Goal: Find specific page/section: Find specific page/section

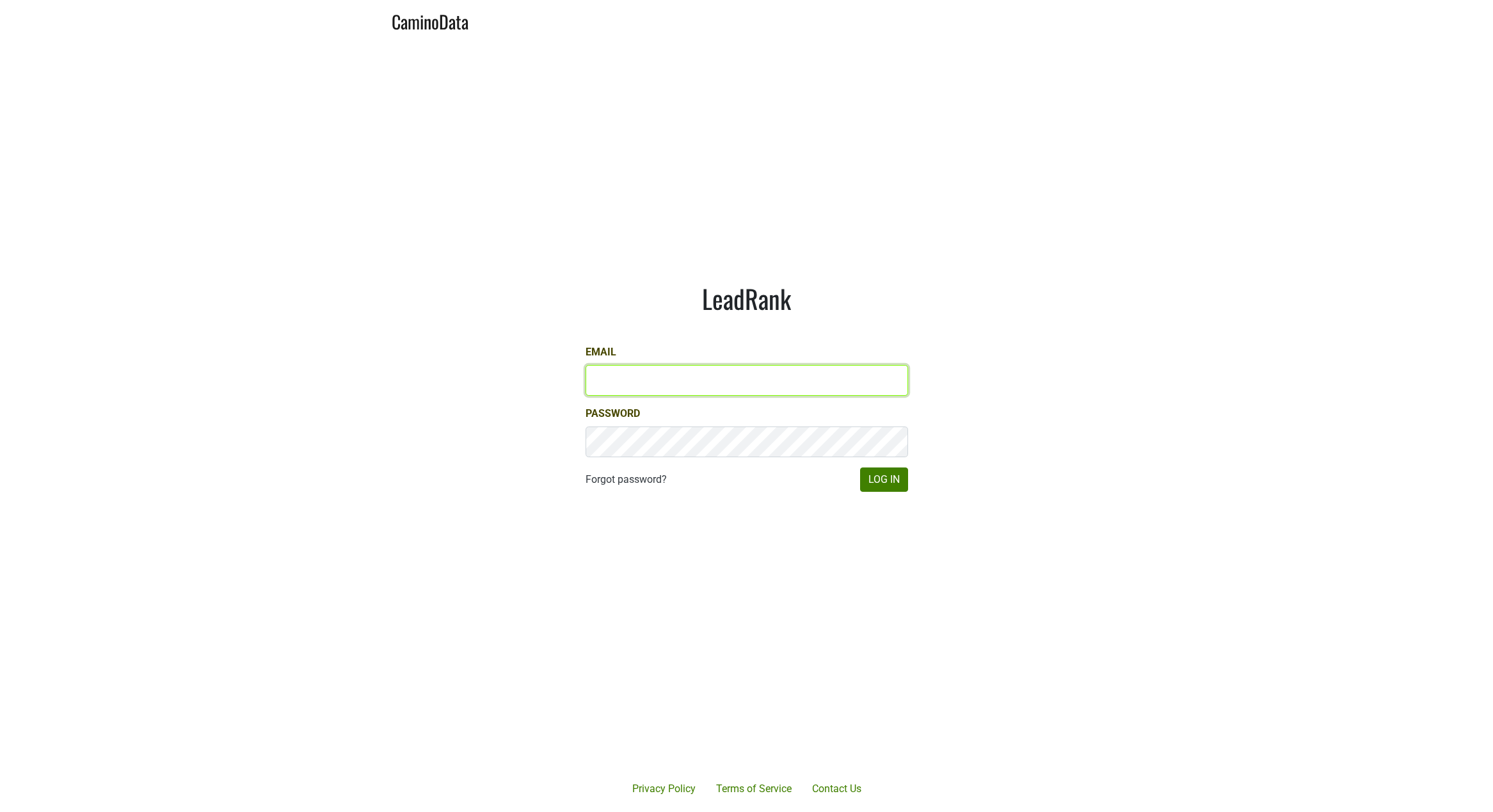
click at [612, 377] on input "Email" at bounding box center [747, 380] width 323 height 30
click at [889, 811] on com-1password-button at bounding box center [746, 812] width 1493 height 0
type input "sferguson@realmcellars.com"
click at [882, 483] on button "Log In" at bounding box center [883, 479] width 48 height 24
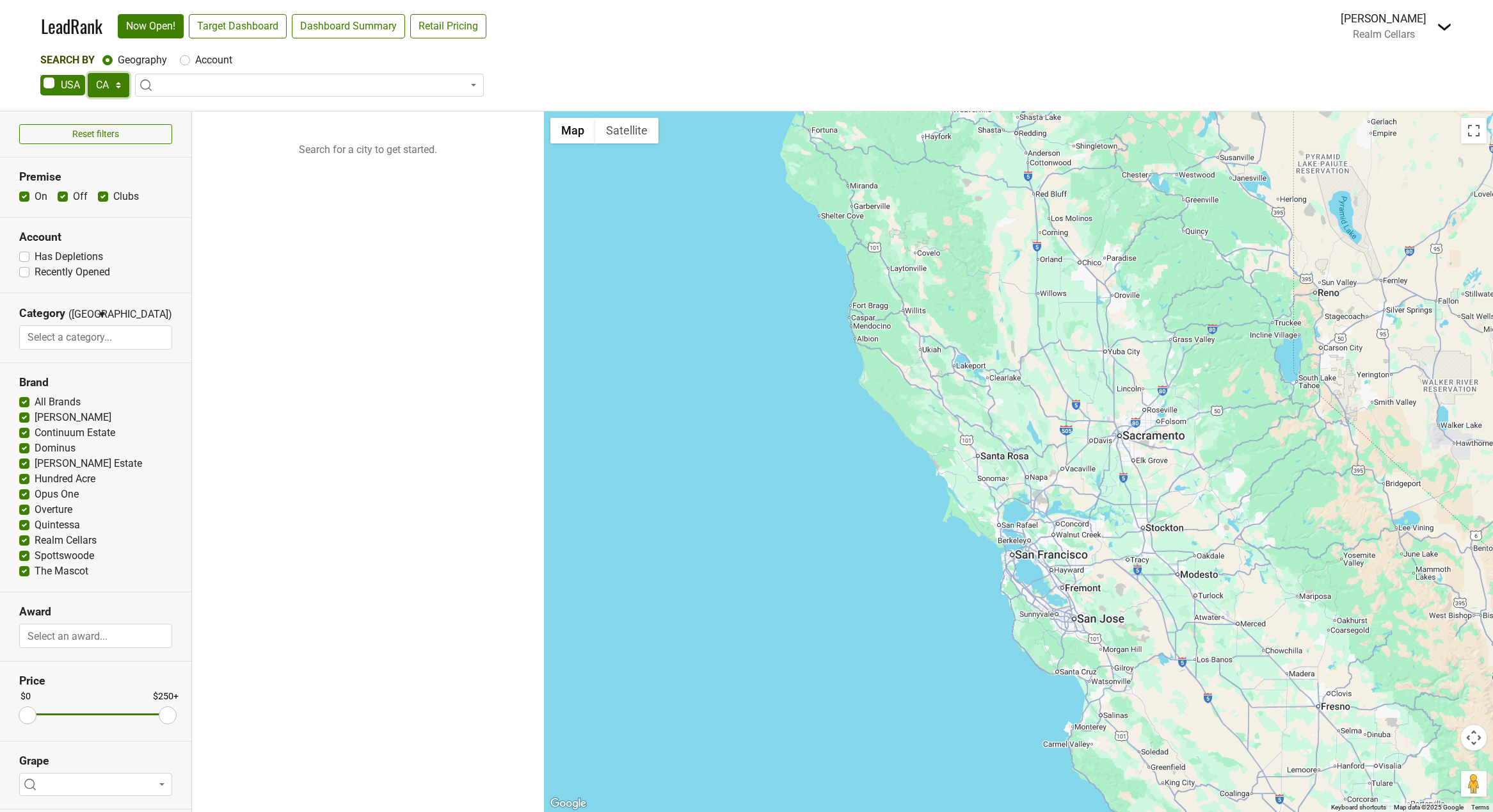
click at [115, 80] on select "AK AL AR AZ CA CO CT DC DE FL GA HI IA ID IL IN KS KY LA MA MD ME MI MN MO MS M…" at bounding box center [109, 85] width 42 height 24
select select "AZ"
click at [88, 73] on select "AK AL AR AZ CA CO CT DC DE FL GA HI IA ID IL IN KS KY LA MA MD ME MI MN MO MS M…" at bounding box center [109, 85] width 42 height 24
type input "AJ"
click at [196, 60] on label "Account" at bounding box center [214, 61] width 37 height 16
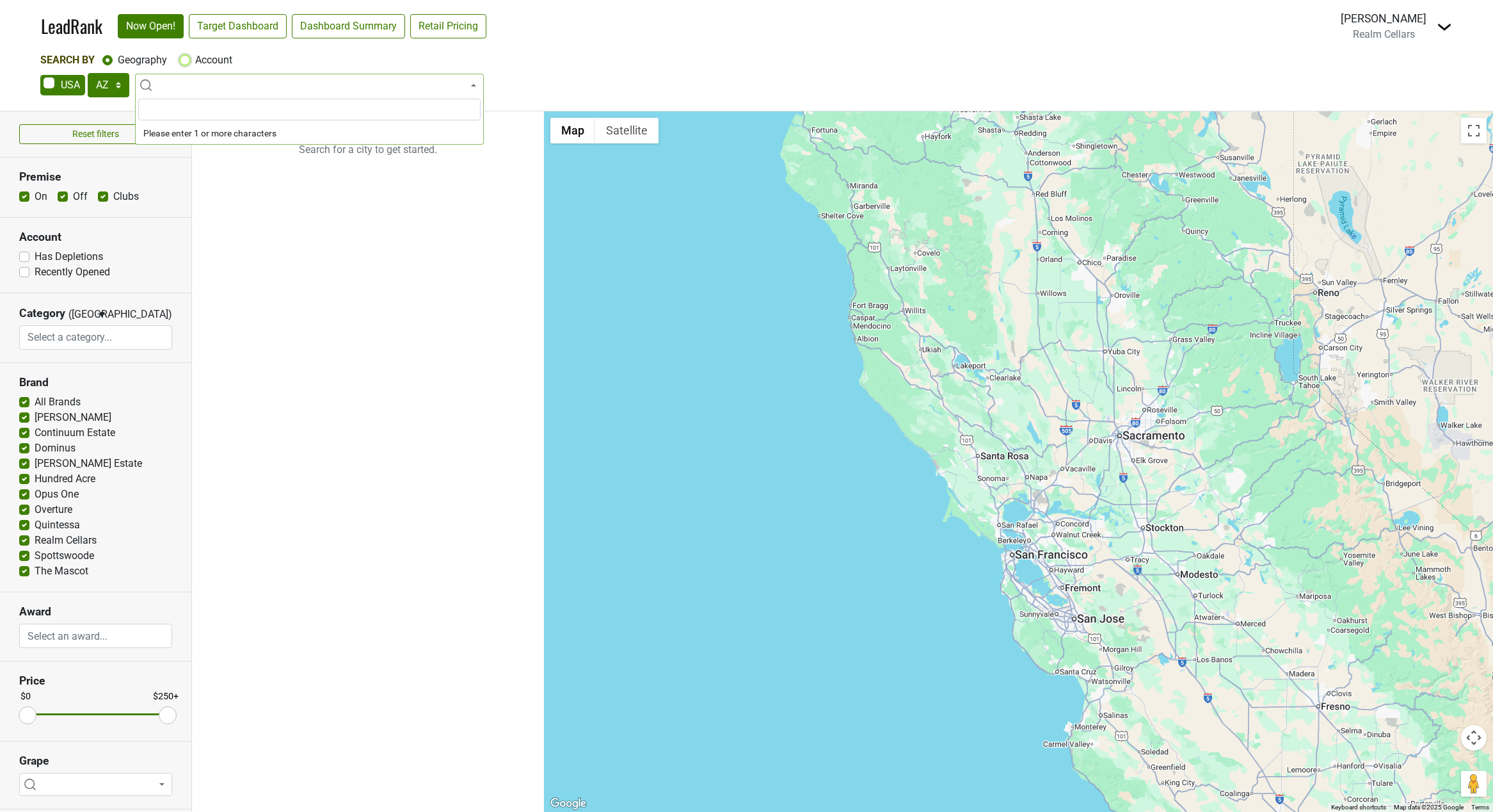
click at [185, 60] on input "Account" at bounding box center [185, 59] width 10 height 13
radio input "true"
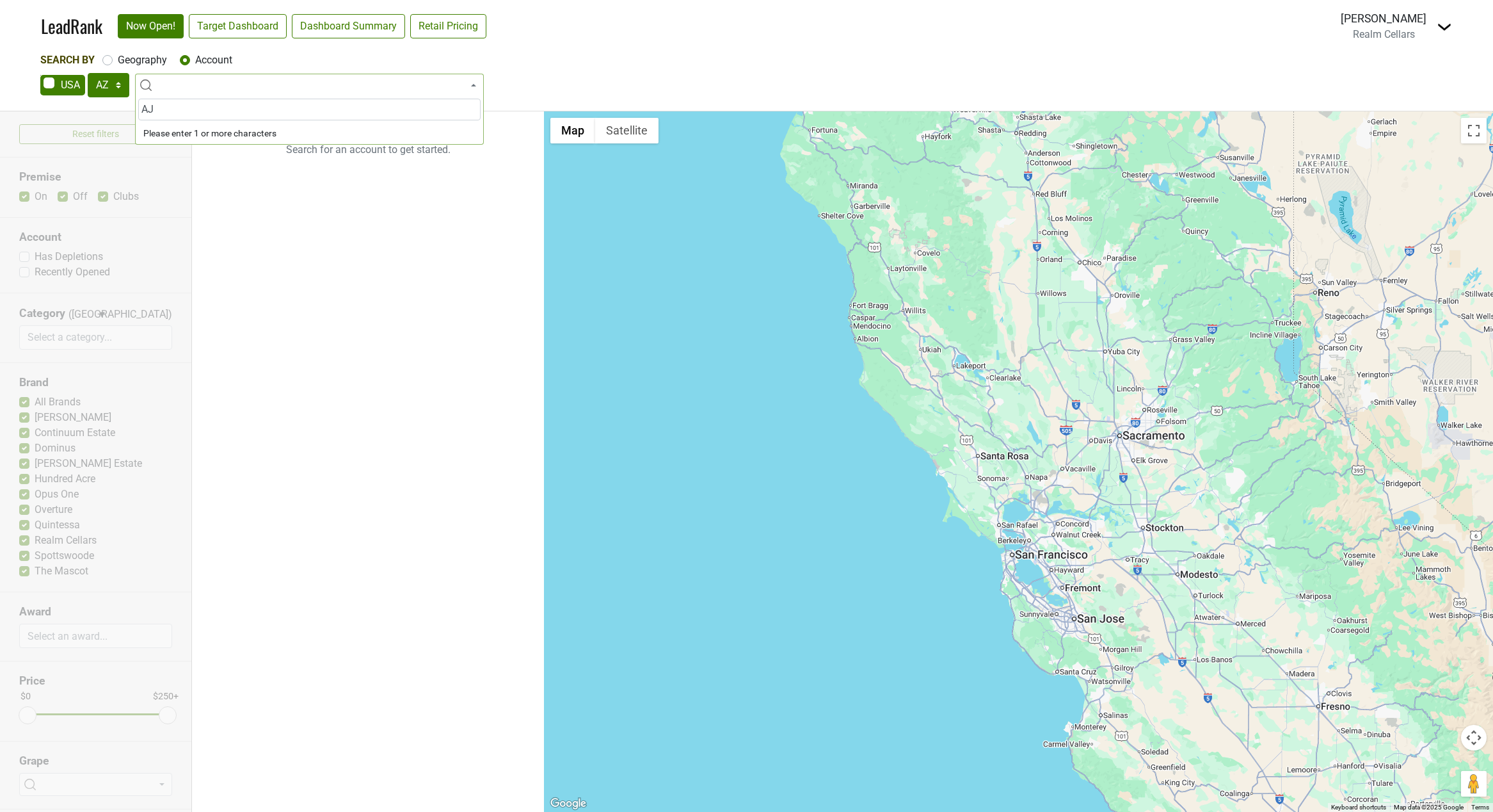
type input "AJ"
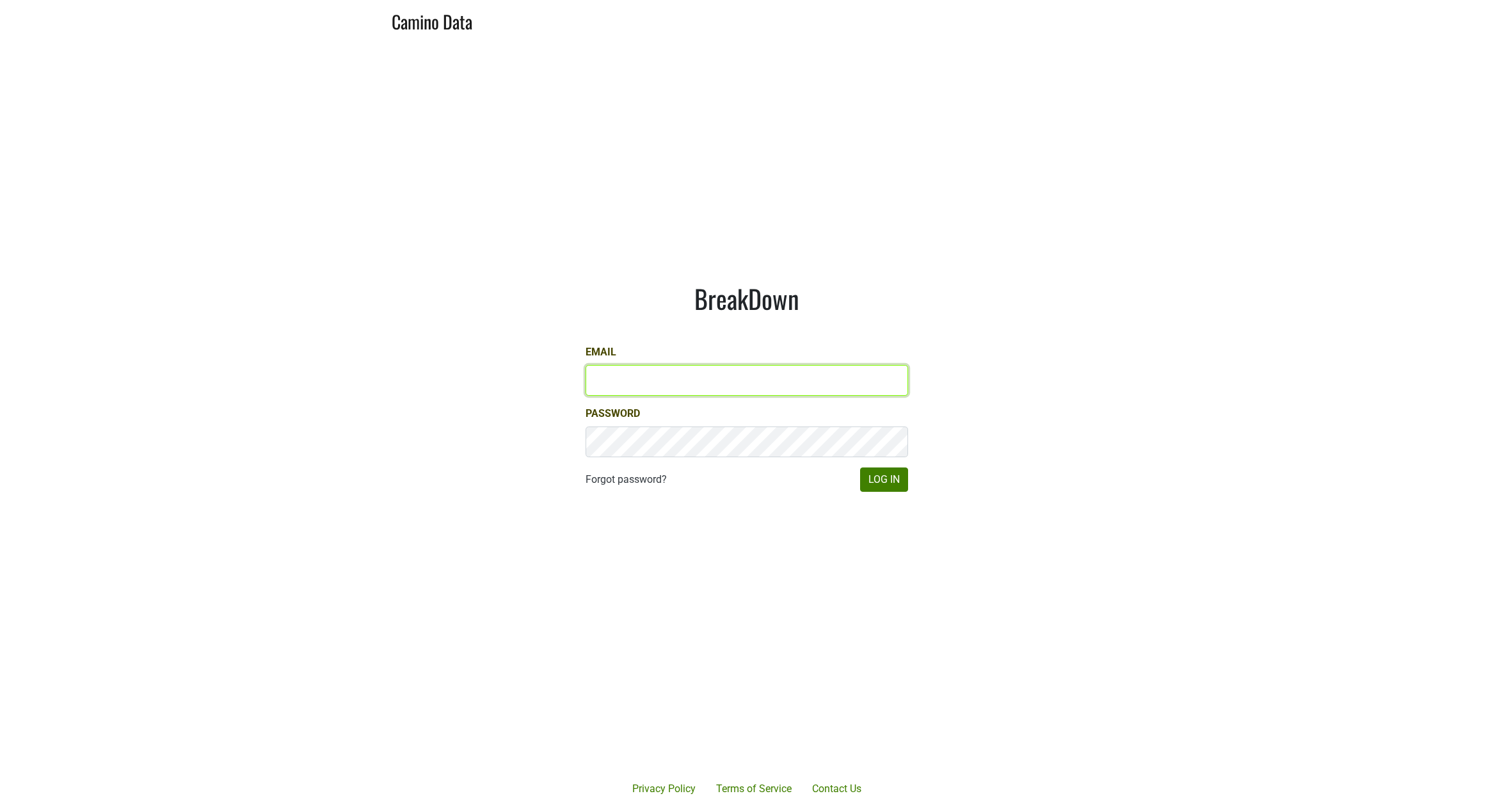
click at [644, 382] on input "Email" at bounding box center [747, 380] width 323 height 30
type input "[EMAIL_ADDRESS][DOMAIN_NAME]"
click at [896, 476] on button "Log In" at bounding box center [883, 479] width 48 height 24
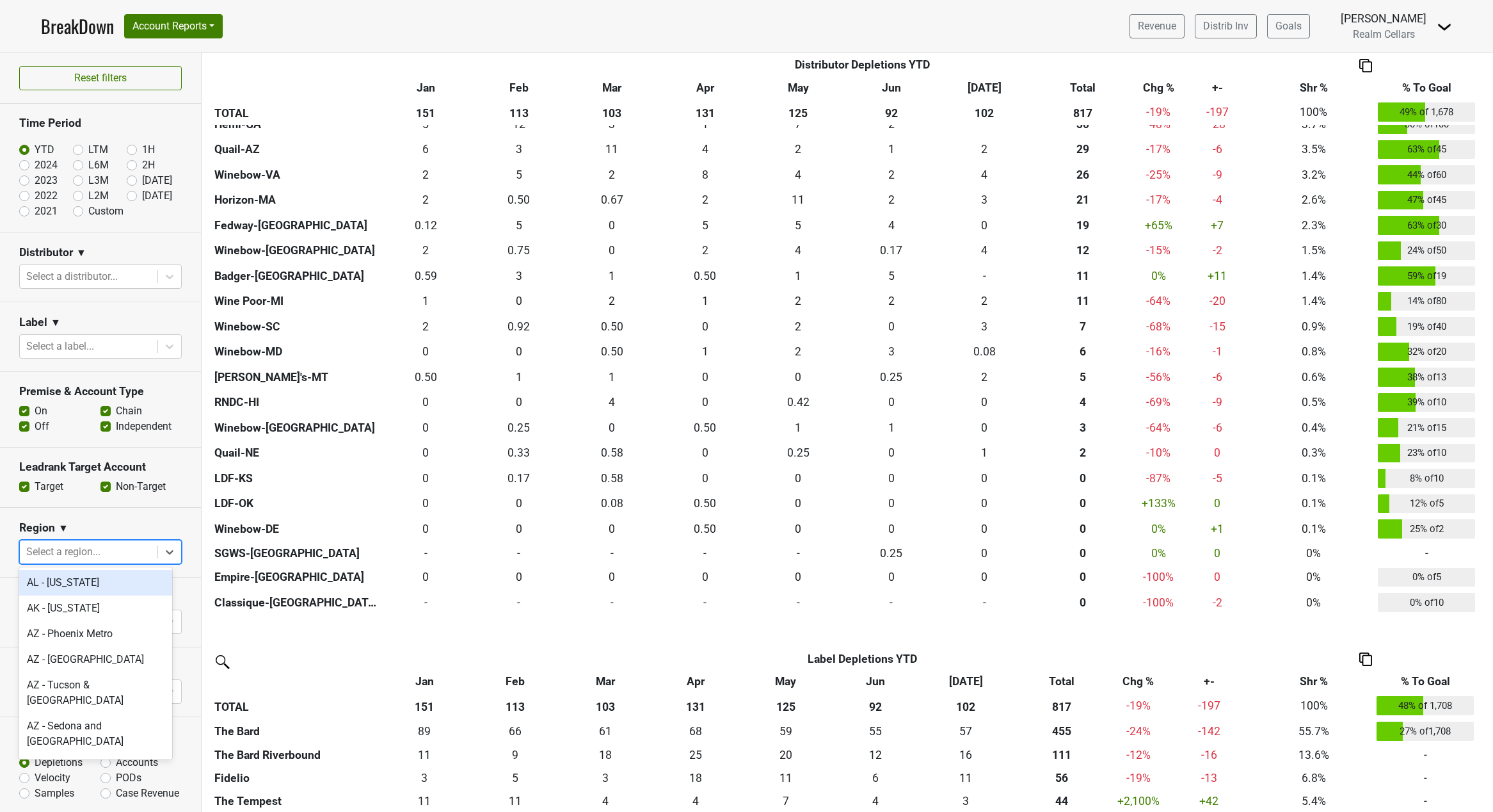
click at [107, 554] on div at bounding box center [89, 552] width 125 height 18
click at [90, 638] on div "AZ - Phoenix Metro" at bounding box center [96, 634] width 153 height 25
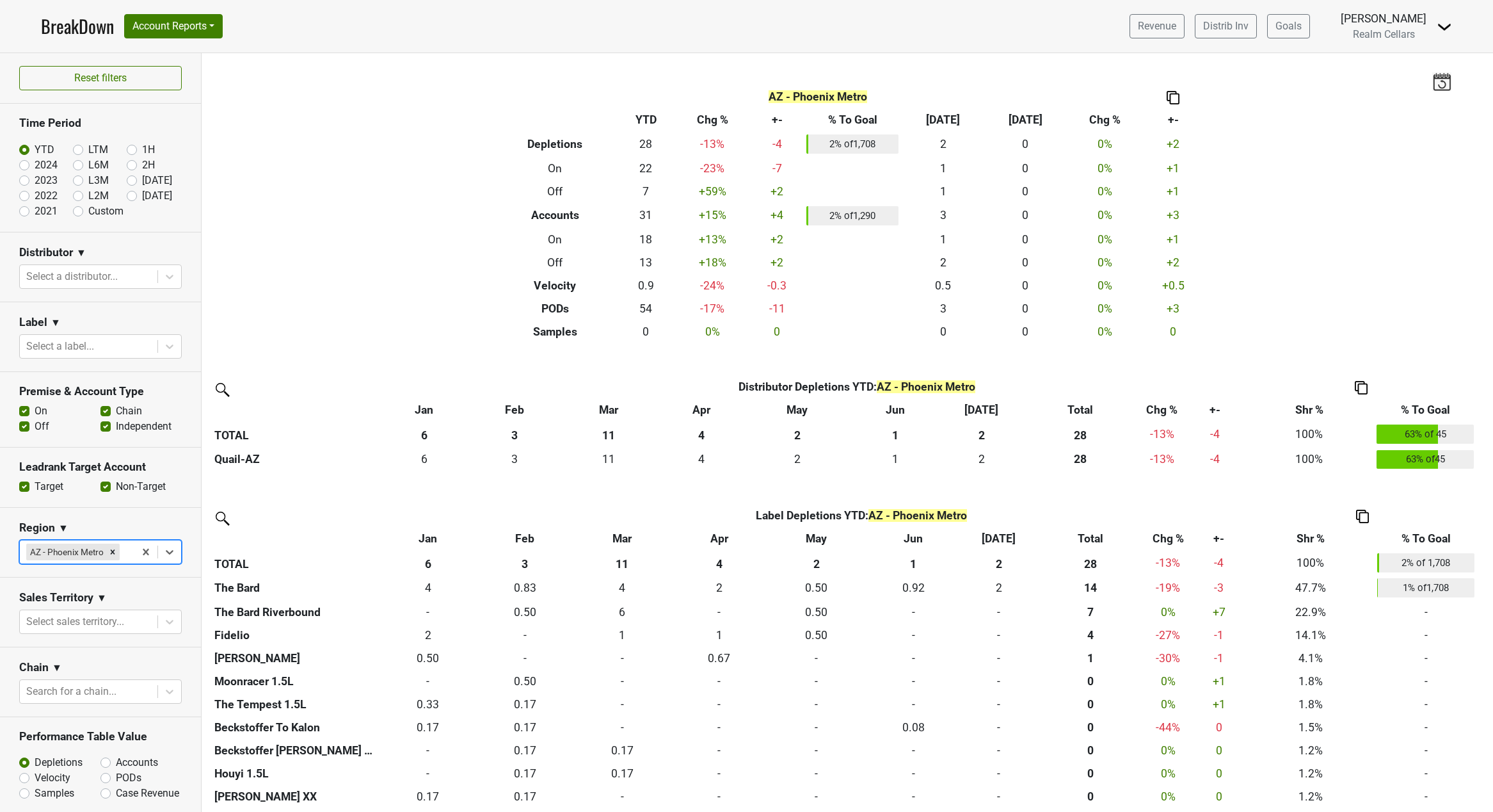
click at [115, 770] on label "Accounts" at bounding box center [136, 762] width 42 height 16
click at [101, 767] on input "Accounts" at bounding box center [139, 760] width 77 height 13
radio input "true"
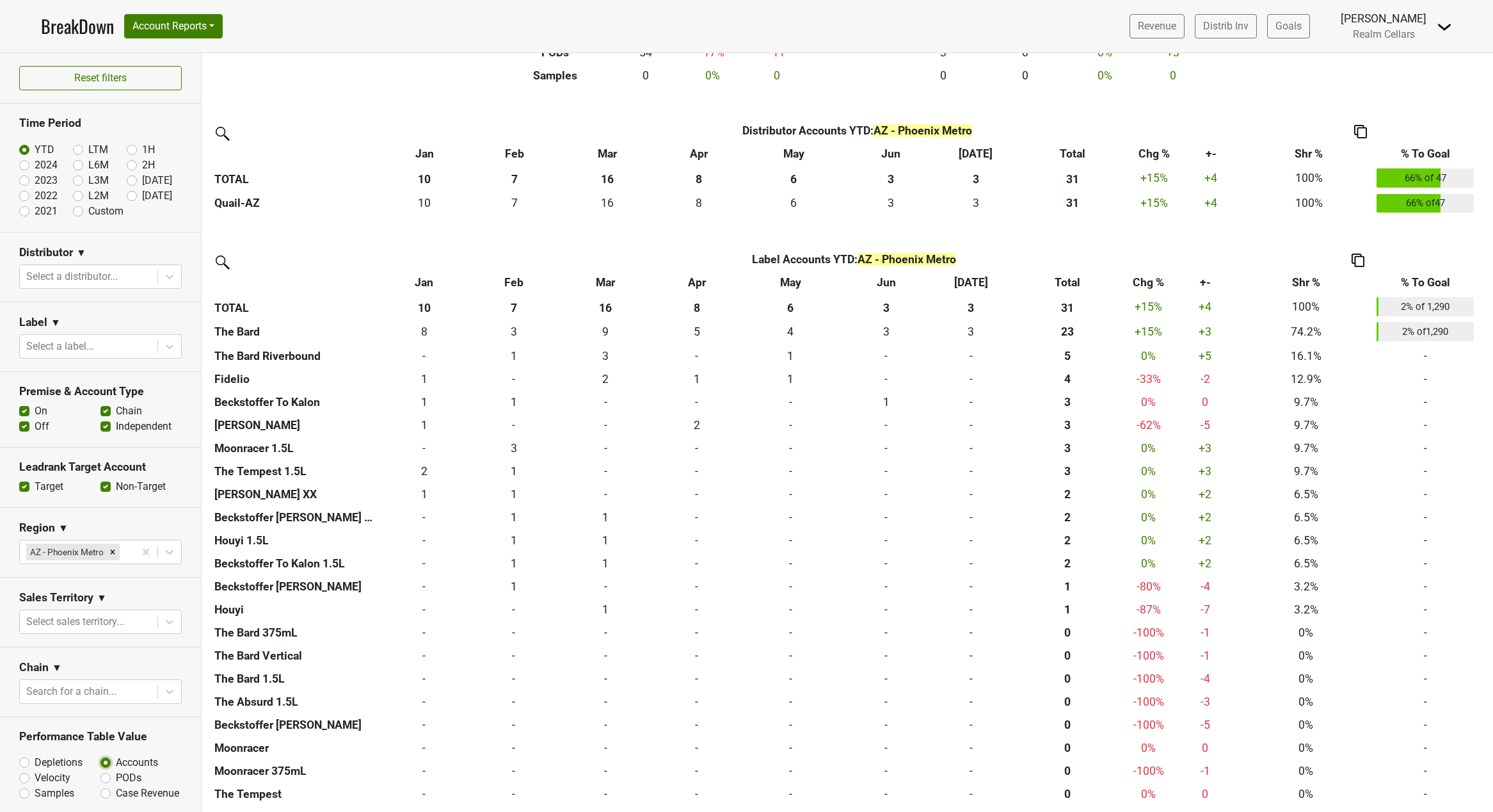
scroll to position [259, 0]
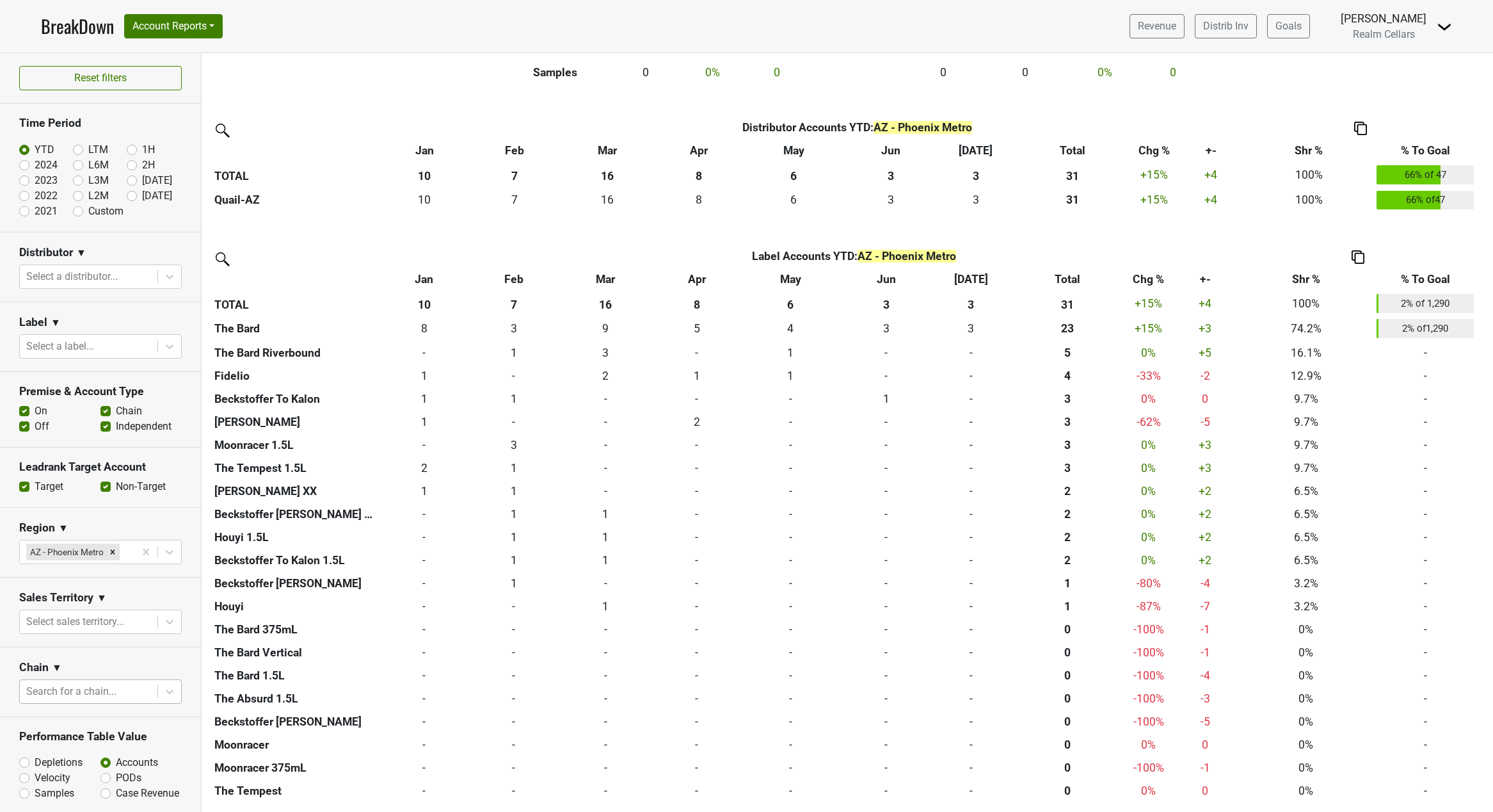
click at [80, 700] on div at bounding box center [89, 691] width 125 height 18
click at [94, 679] on div "Chain ▼" at bounding box center [101, 669] width 162 height 20
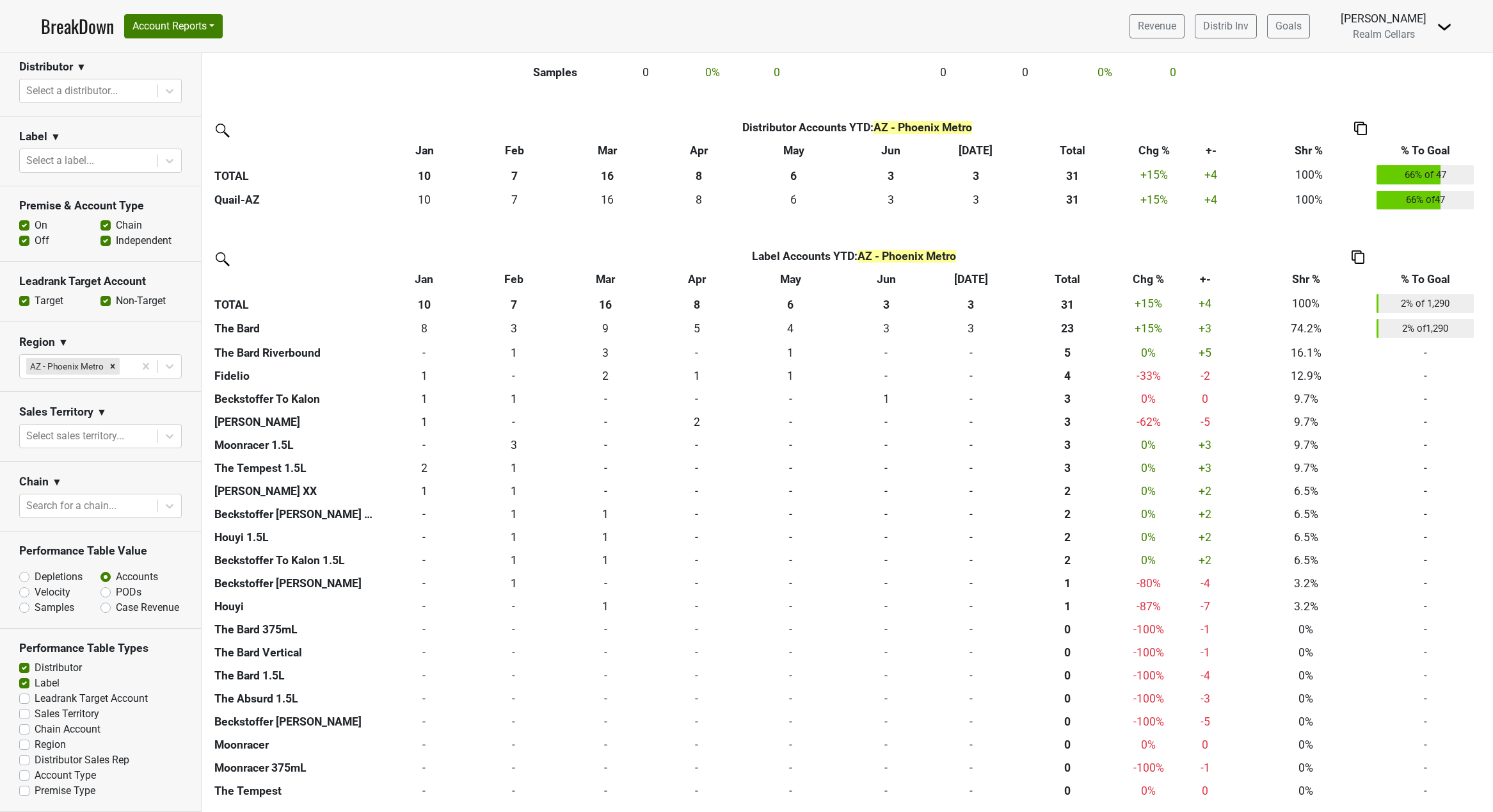
scroll to position [217, 0]
click at [34, 697] on label "Leadrank Target Account" at bounding box center [91, 699] width 113 height 16
click at [24, 697] on input "Leadrank Target Account" at bounding box center [24, 697] width 10 height 13
checkbox input "true"
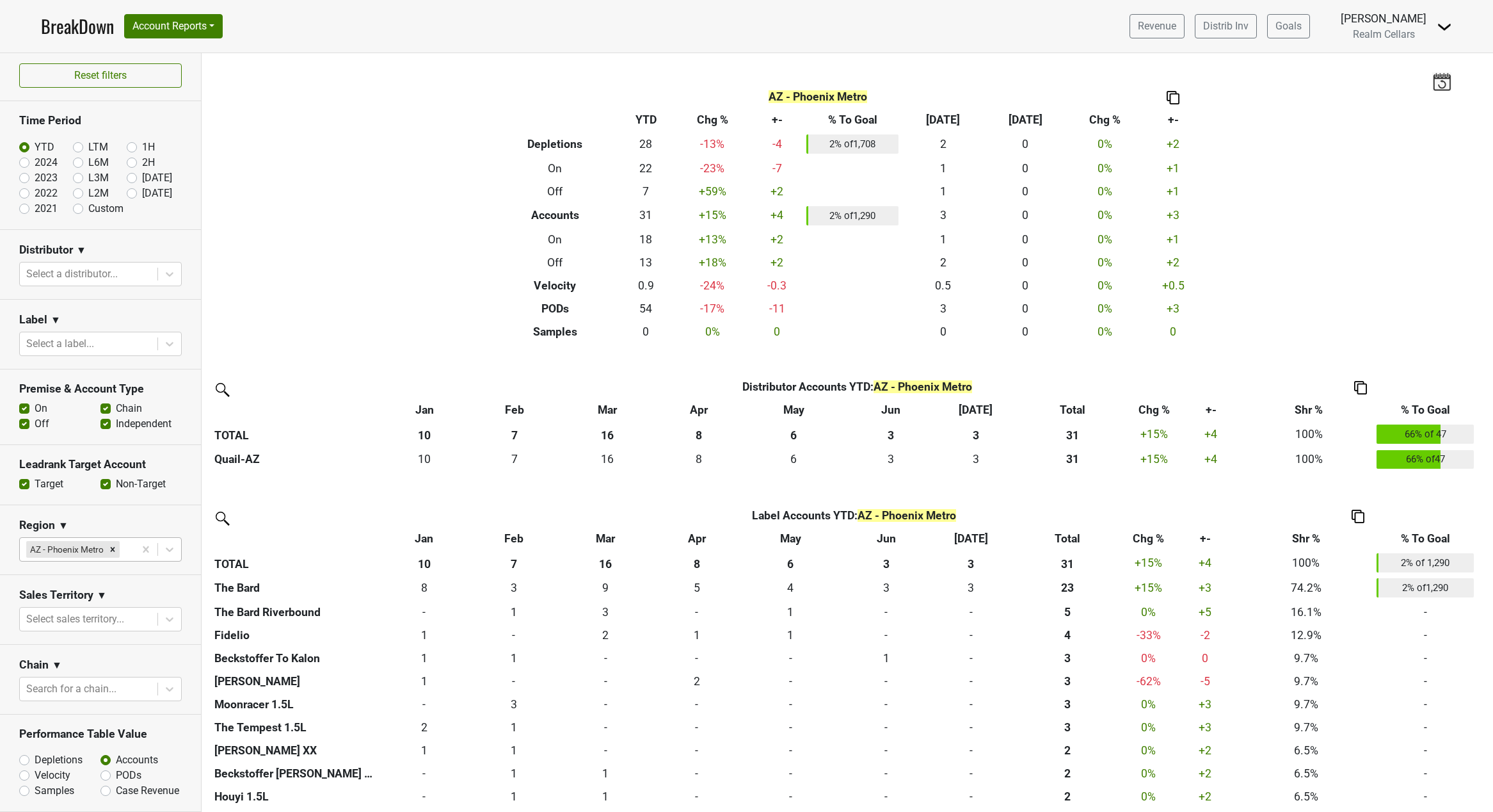
scroll to position [0, 0]
click at [218, 23] on button "Account Reports" at bounding box center [173, 25] width 99 height 24
click at [296, 51] on nav "BreakDown Account Reports SuperRanker Map Award Progress Chain Compliance CRM N…" at bounding box center [746, 26] width 1431 height 53
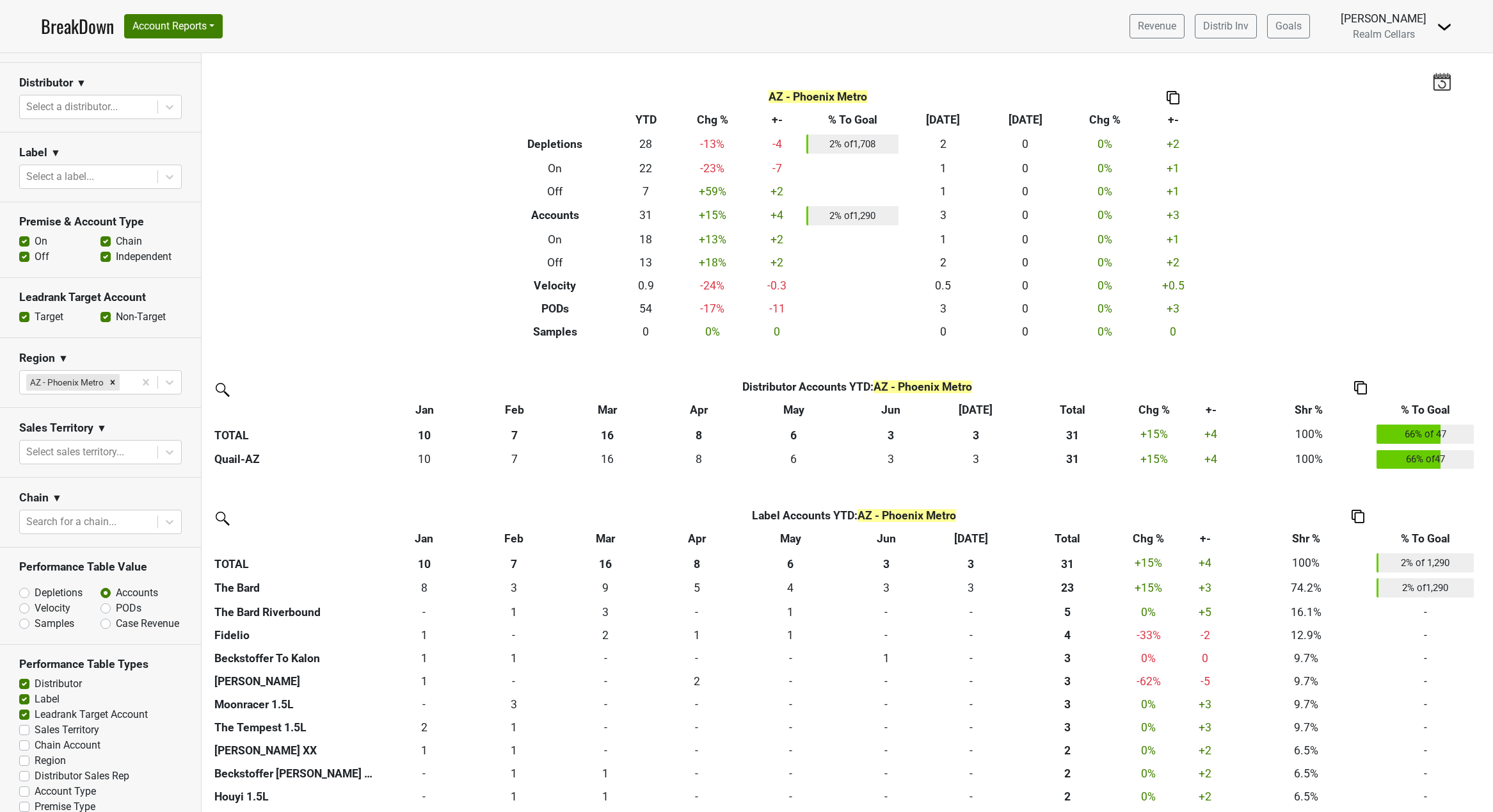
scroll to position [192, 0]
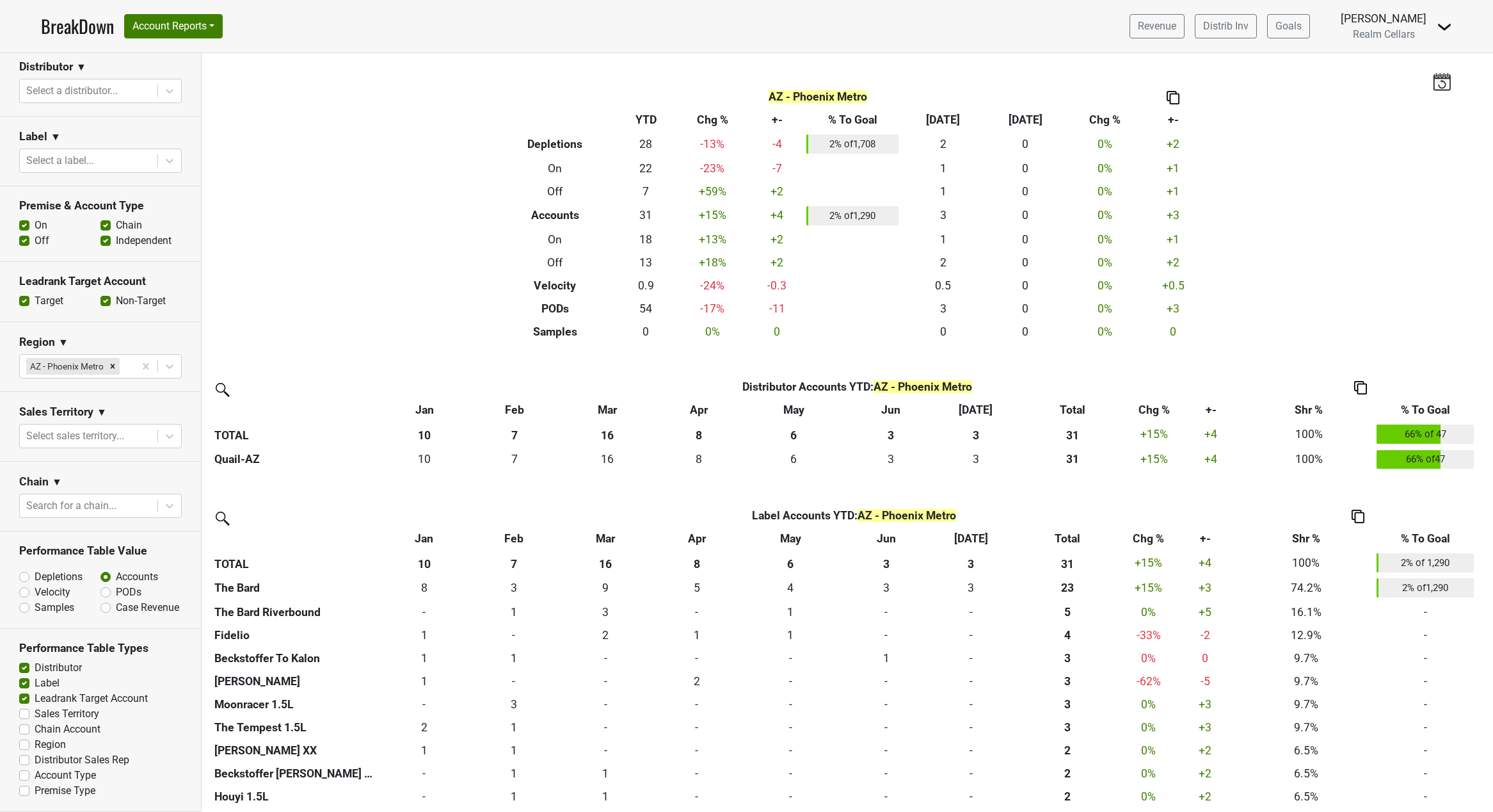
click at [34, 691] on label "Label" at bounding box center [47, 683] width 25 height 16
click at [23, 688] on input "Label" at bounding box center [24, 681] width 10 height 13
checkbox input "false"
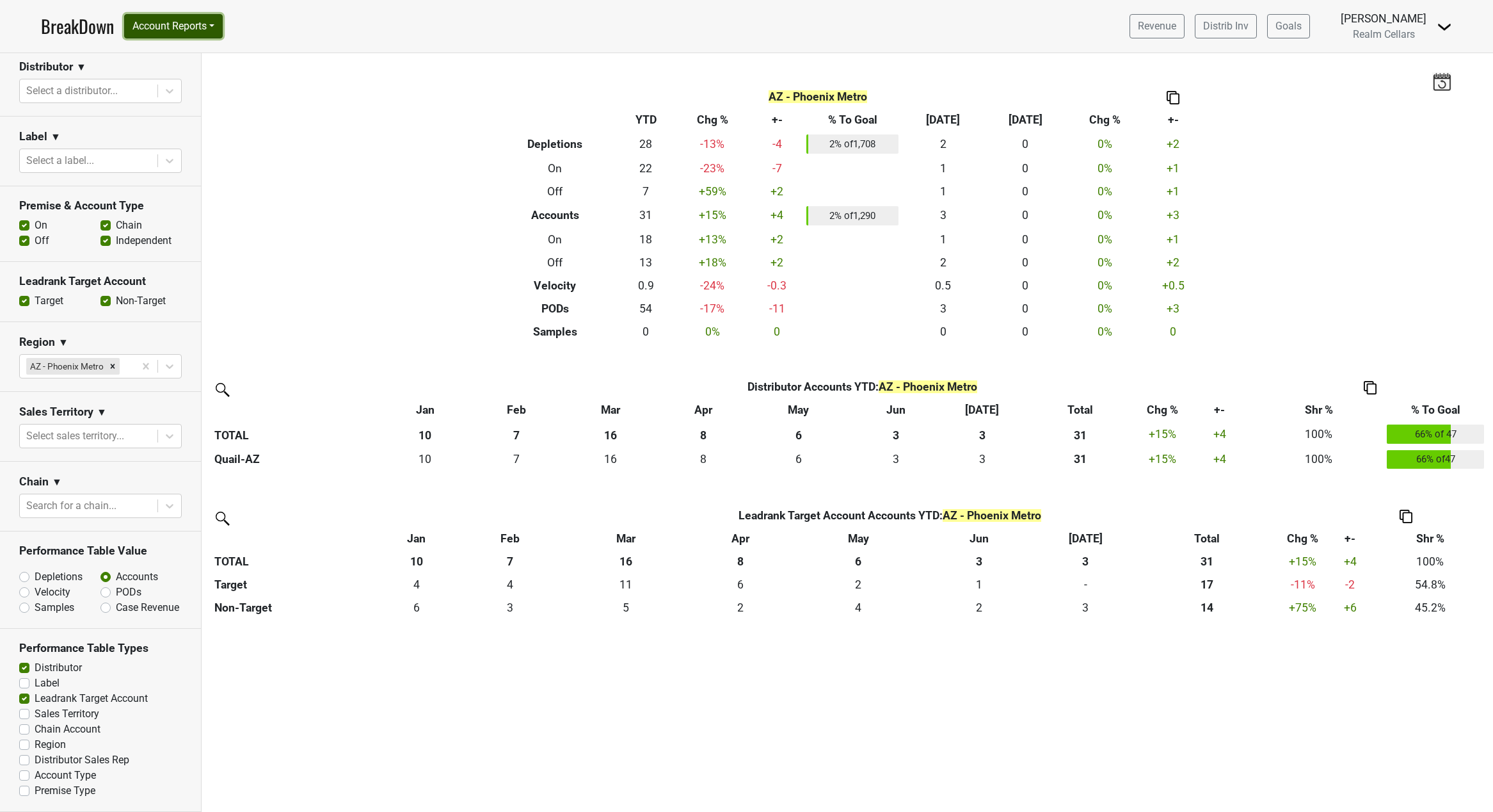
click at [212, 26] on button "Account Reports" at bounding box center [173, 25] width 99 height 24
click at [199, 57] on link "SuperRanker" at bounding box center [182, 55] width 113 height 21
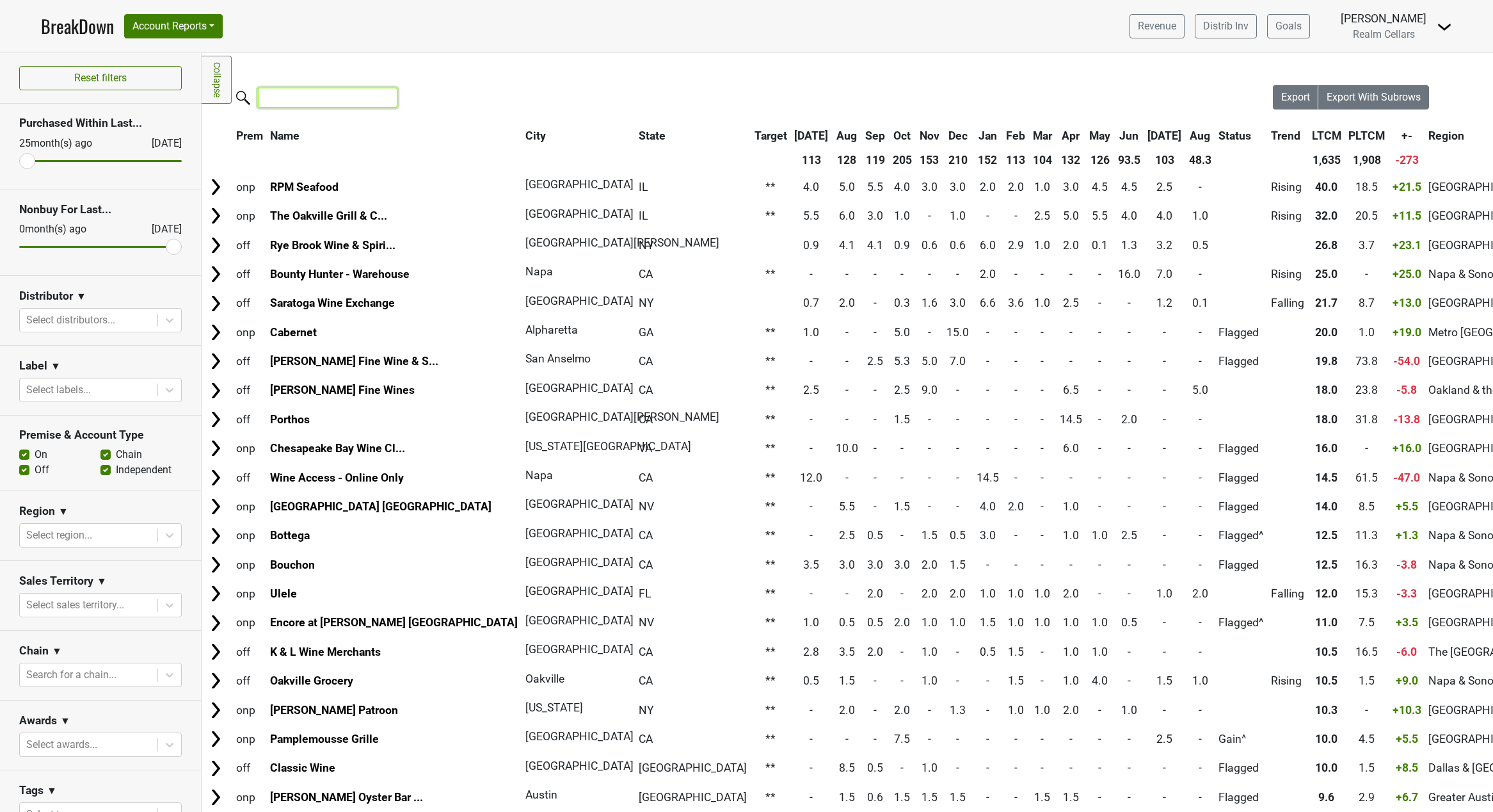
click at [285, 101] on input "search" at bounding box center [328, 98] width 140 height 20
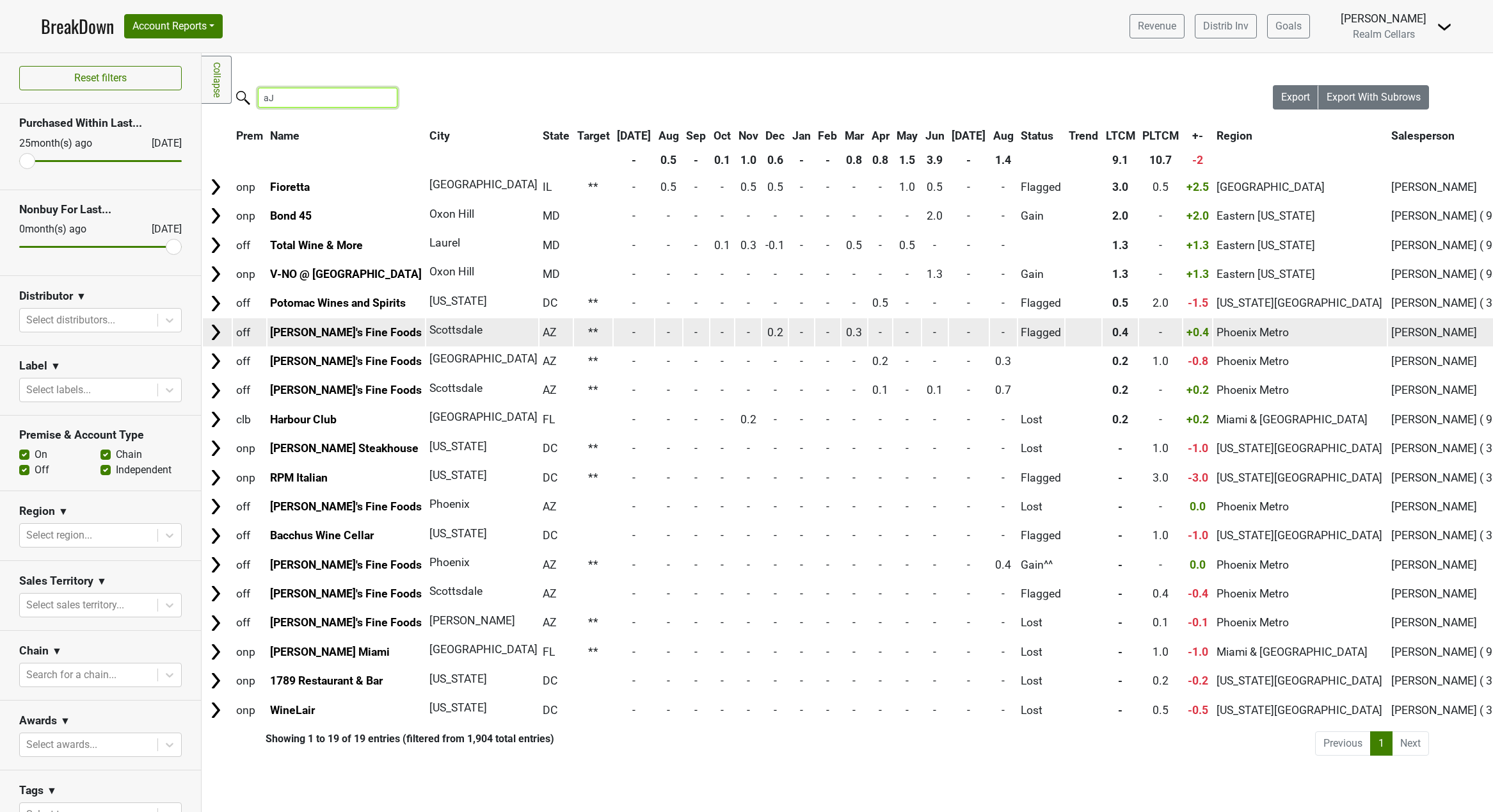
type input "aJ"
click at [215, 329] on img at bounding box center [216, 333] width 20 height 20
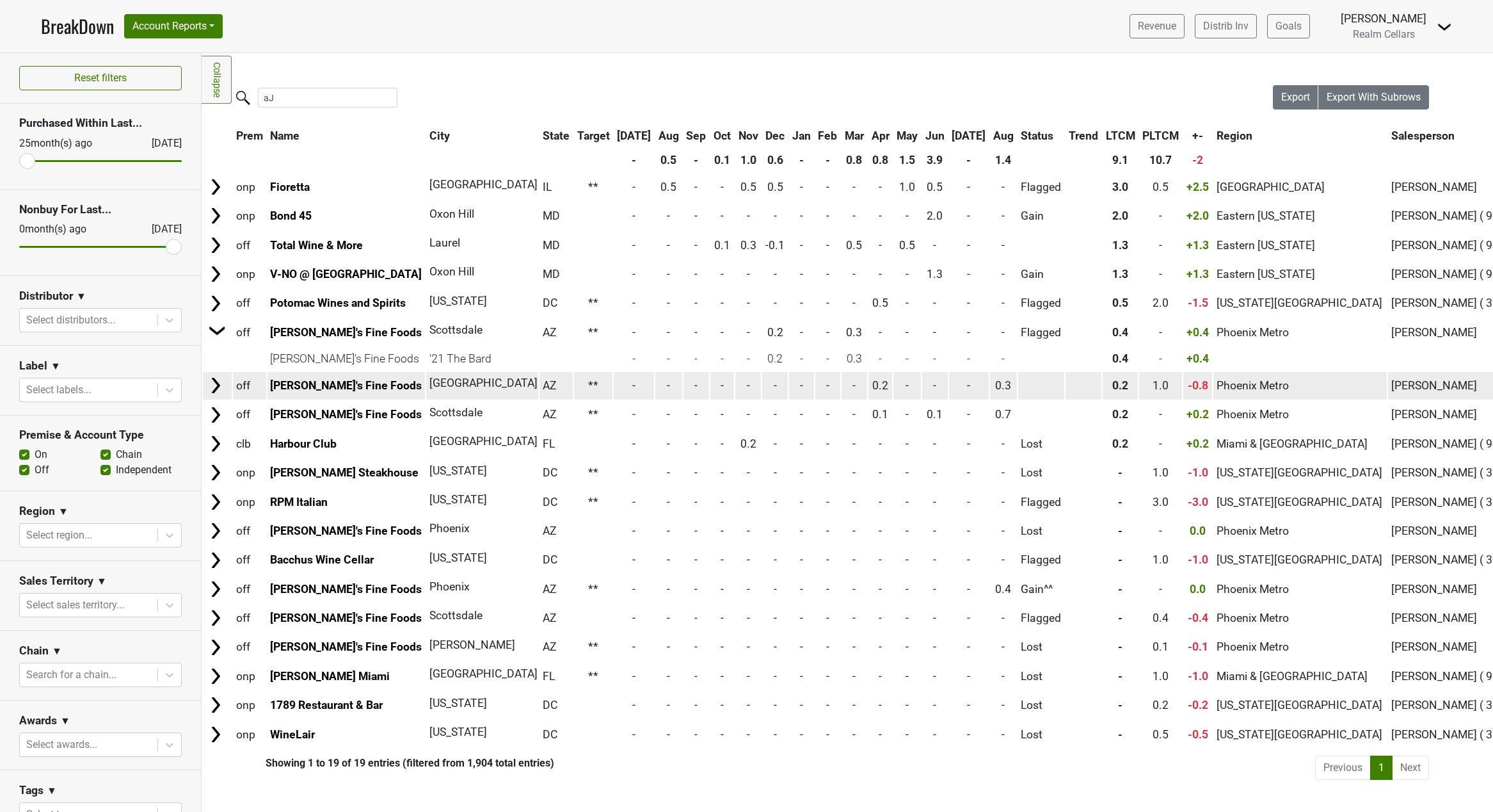
click at [213, 387] on img at bounding box center [216, 385] width 20 height 20
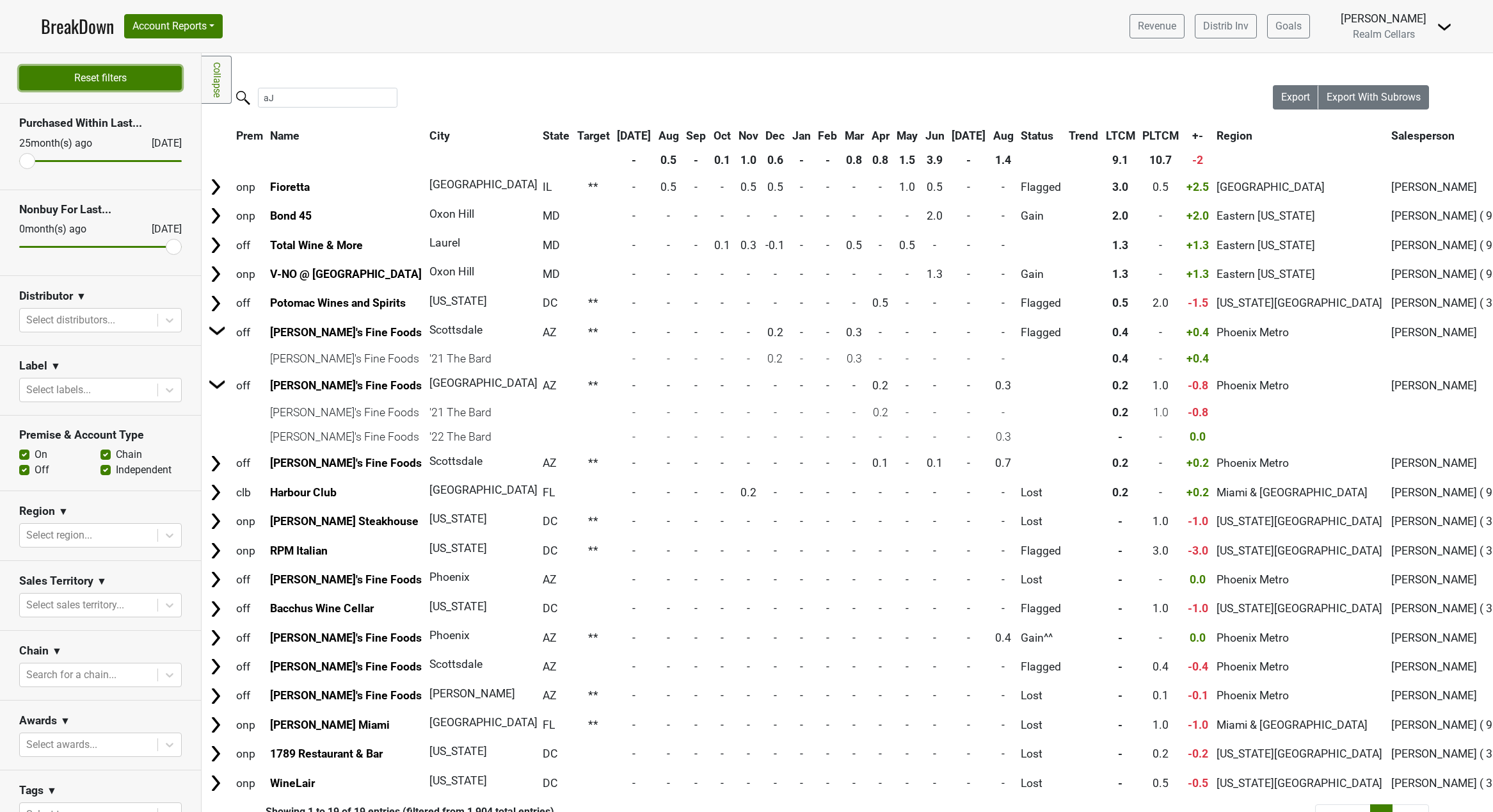
click at [123, 79] on button "Reset filters" at bounding box center [101, 77] width 162 height 24
click at [170, 27] on button "Account Reports" at bounding box center [173, 25] width 99 height 24
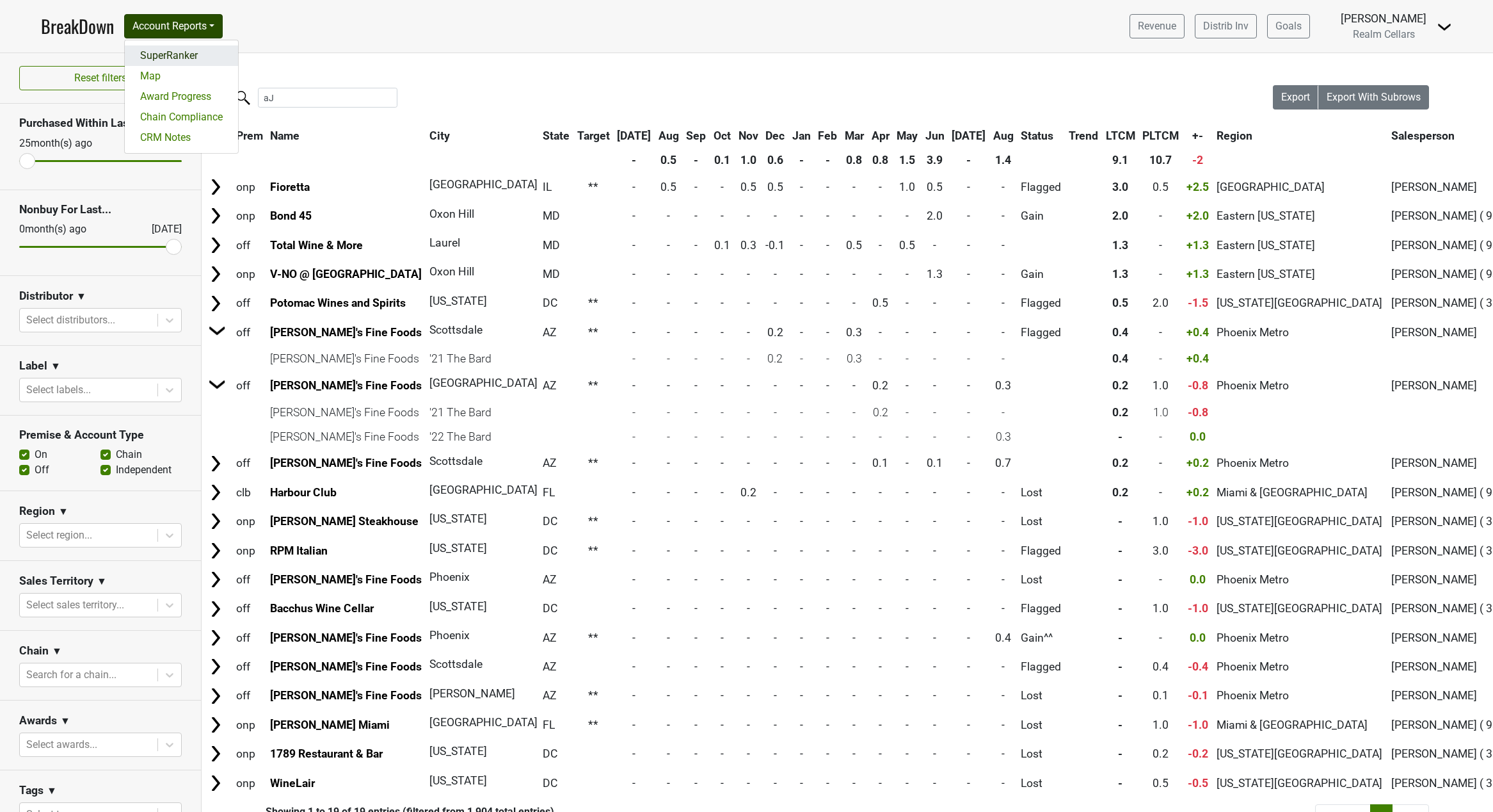
click at [157, 49] on link "SuperRanker" at bounding box center [182, 55] width 113 height 21
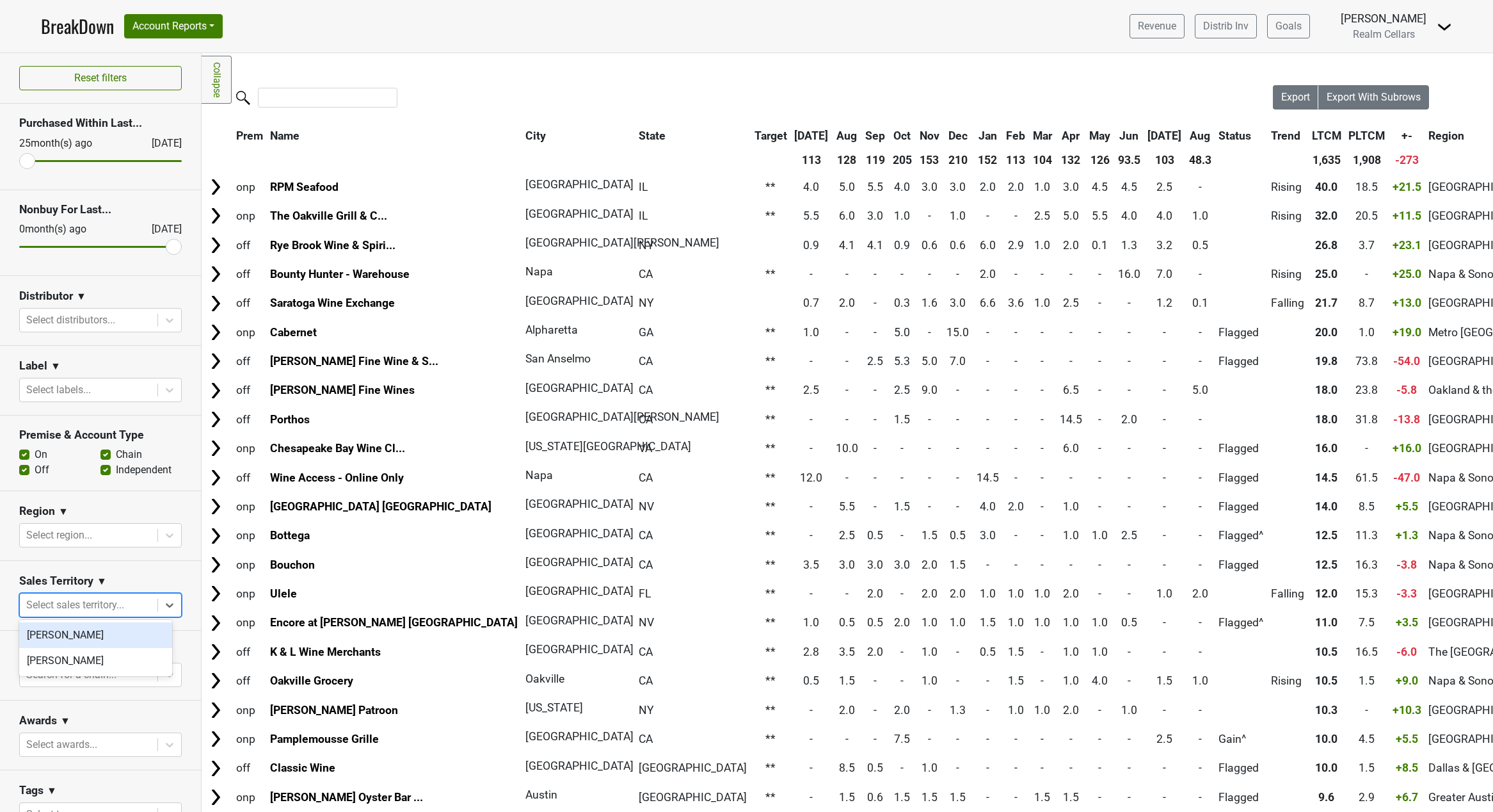
click at [64, 603] on div at bounding box center [89, 605] width 125 height 18
click at [68, 565] on section "Sales Territory ▼ Select sales territory..." at bounding box center [100, 595] width 201 height 69
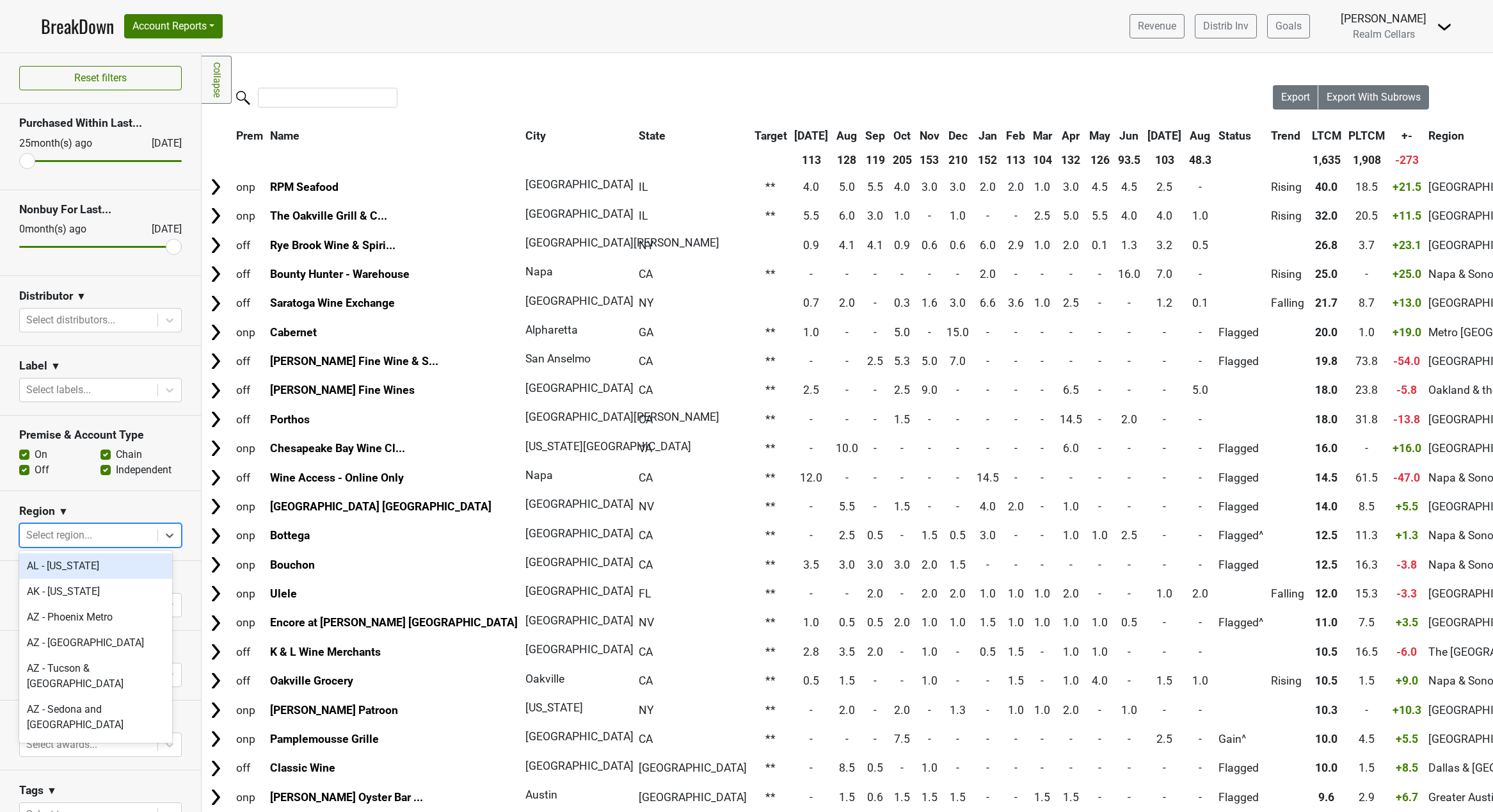
click at [73, 532] on div at bounding box center [89, 535] width 125 height 18
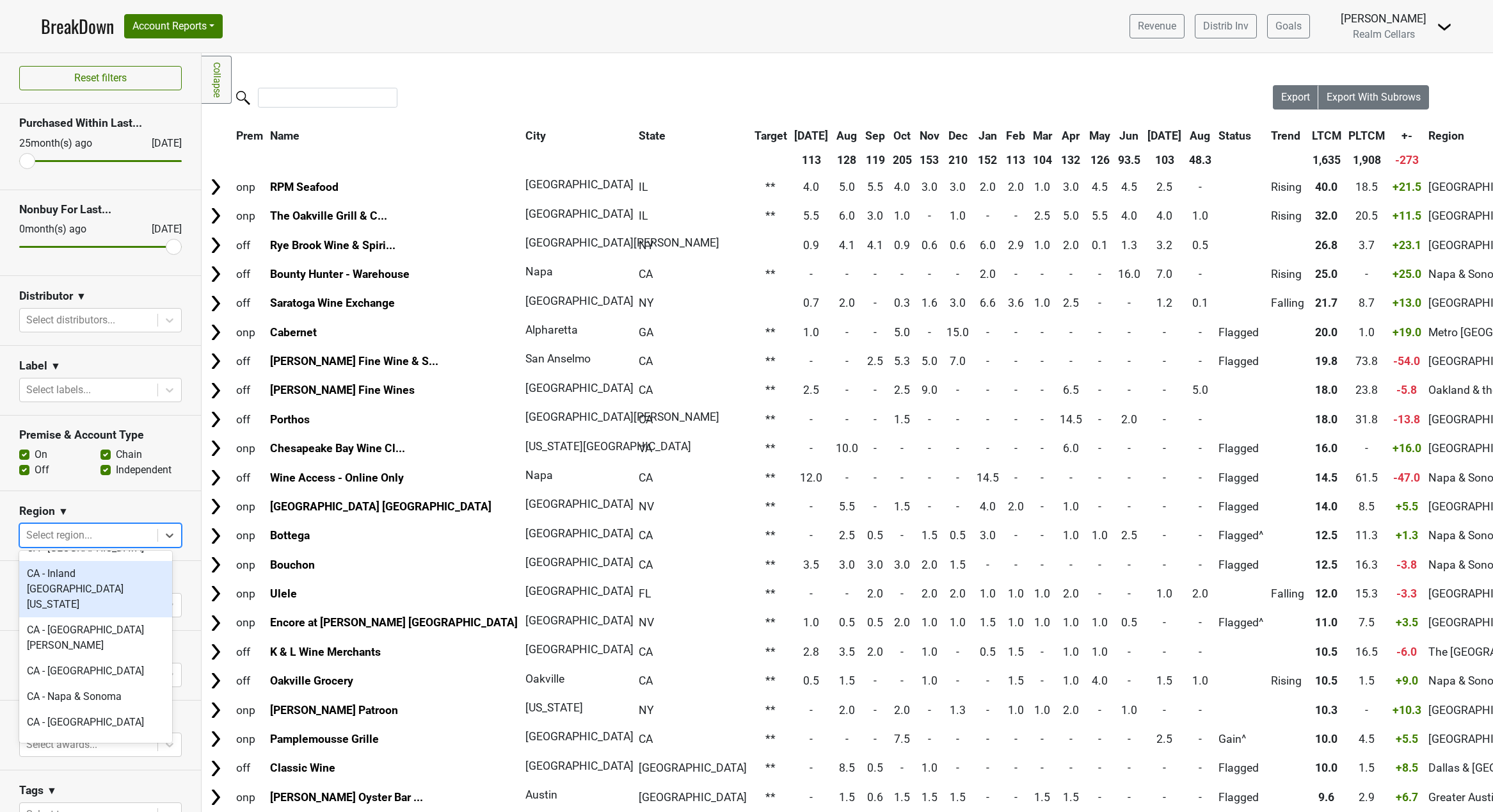
click at [86, 483] on section "Premise & Account Type On Off Chain Independent" at bounding box center [100, 453] width 201 height 75
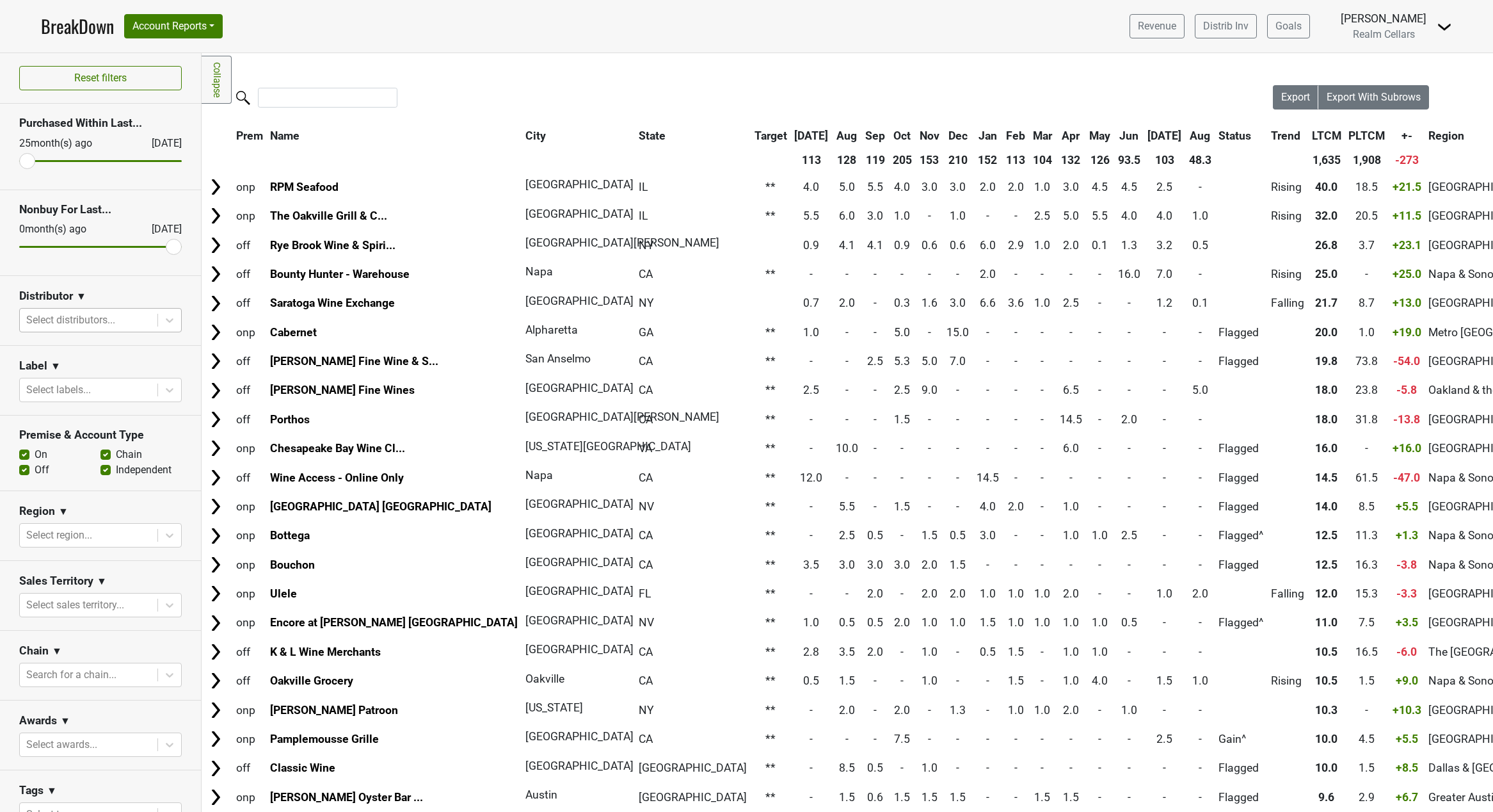
click at [102, 323] on div at bounding box center [89, 320] width 125 height 18
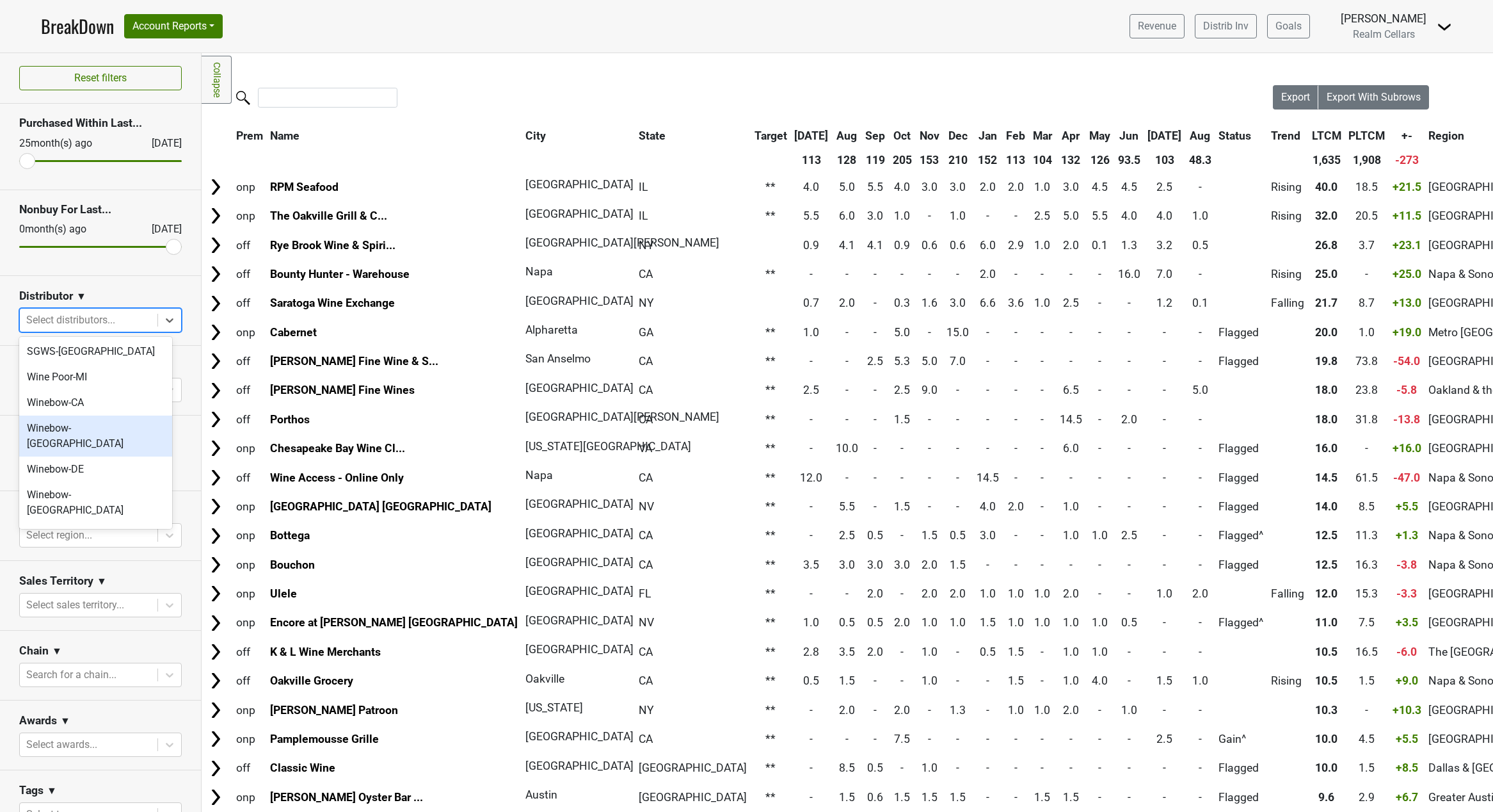
scroll to position [448, 0]
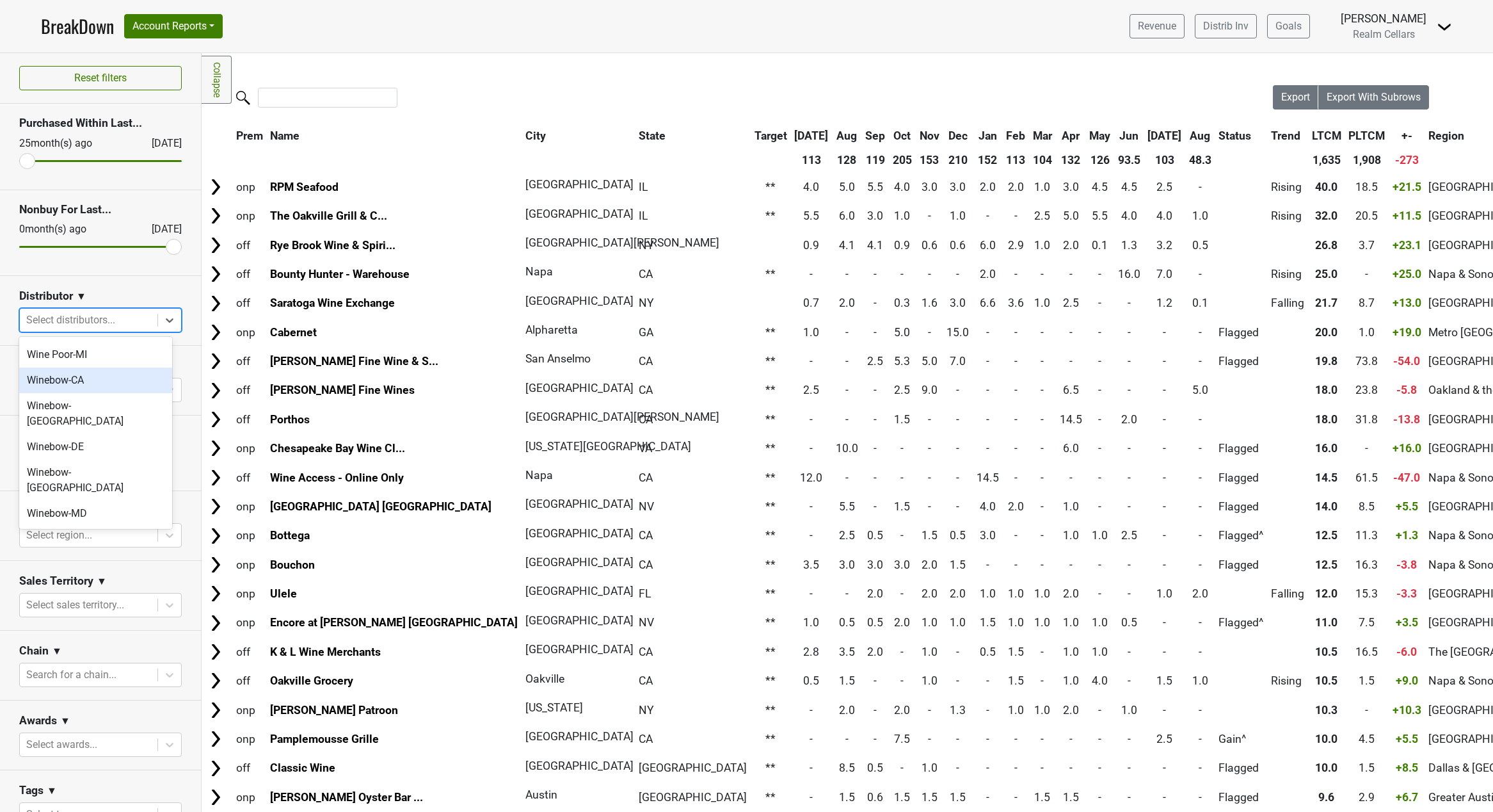
click at [88, 367] on div "Winebow-CA" at bounding box center [96, 380] width 153 height 25
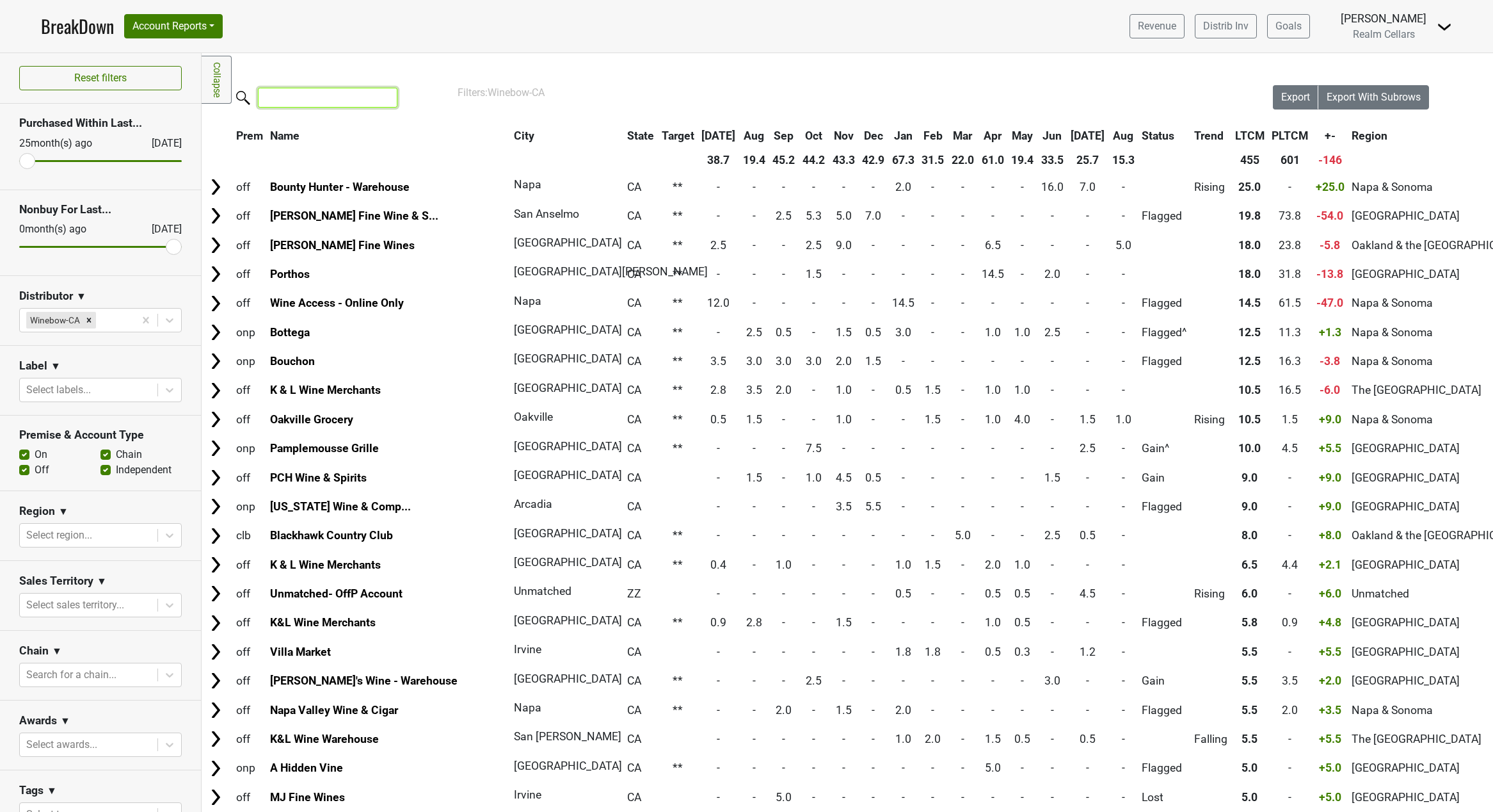
click at [329, 94] on input "search" at bounding box center [328, 98] width 140 height 20
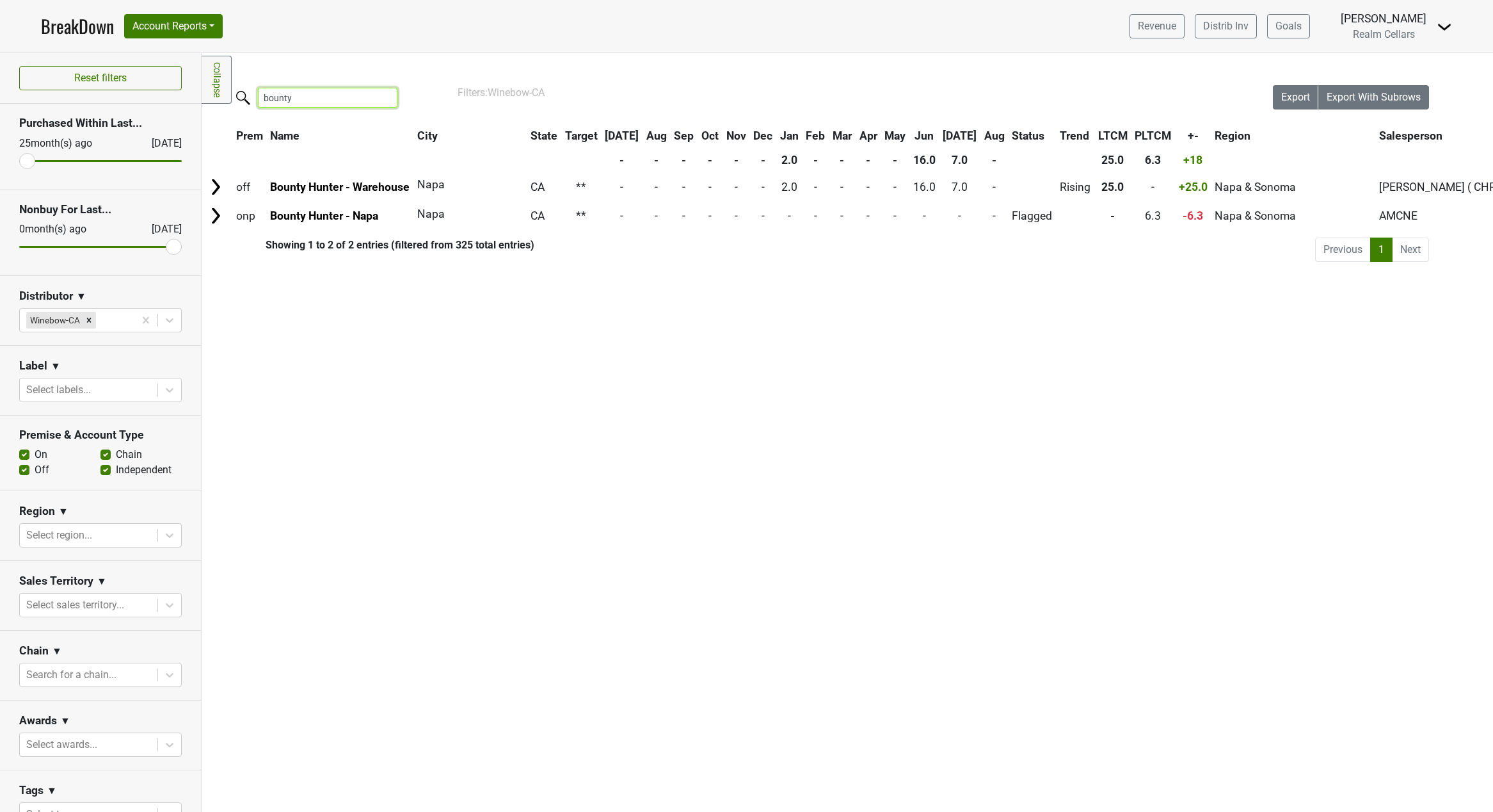
type input "bounty"
